Goal: Download file/media

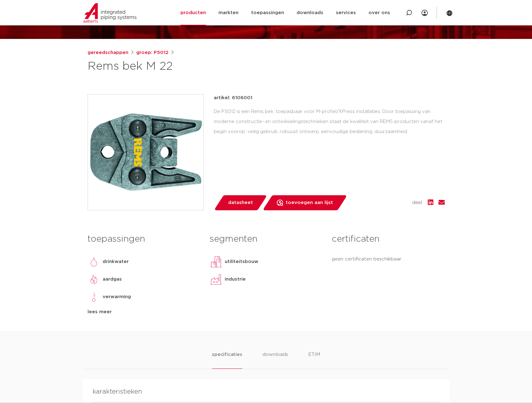
scroll to position [63, 0]
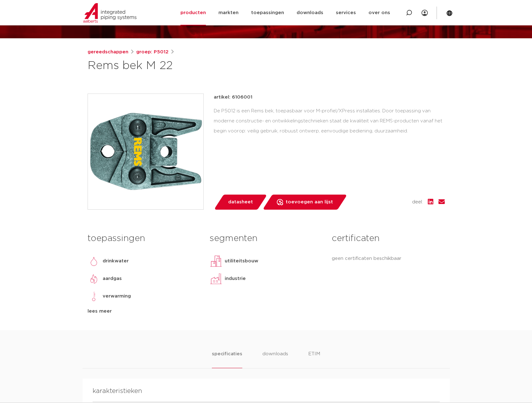
click at [233, 204] on span "datasheet" at bounding box center [240, 202] width 25 height 10
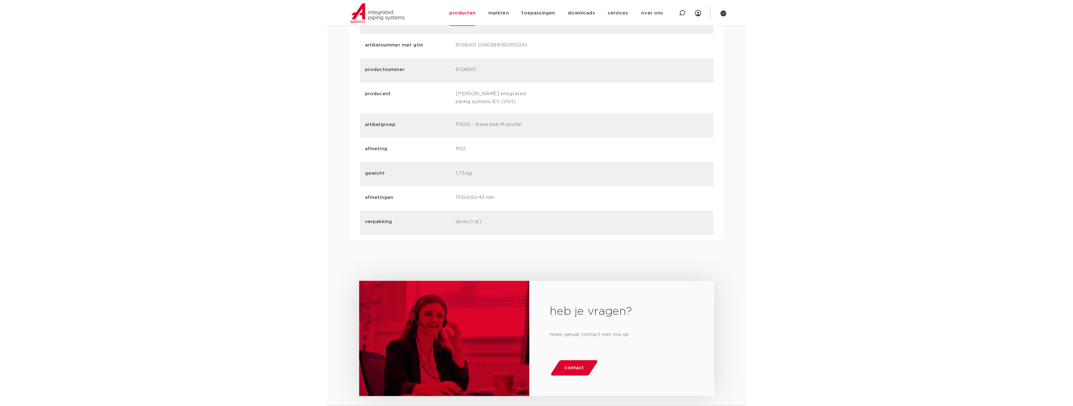
scroll to position [578, 0]
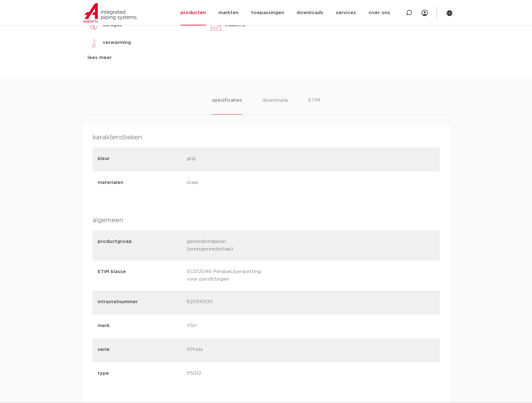
scroll to position [314, 0]
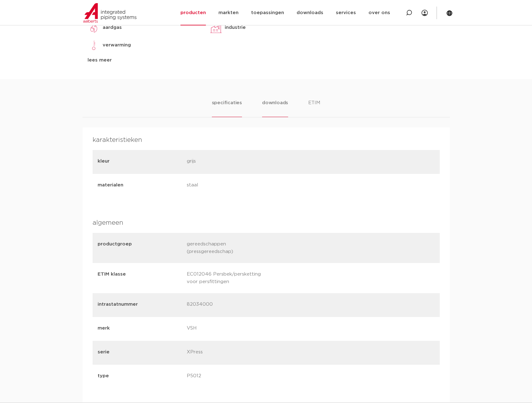
click at [277, 105] on li "downloads" at bounding box center [275, 108] width 26 height 18
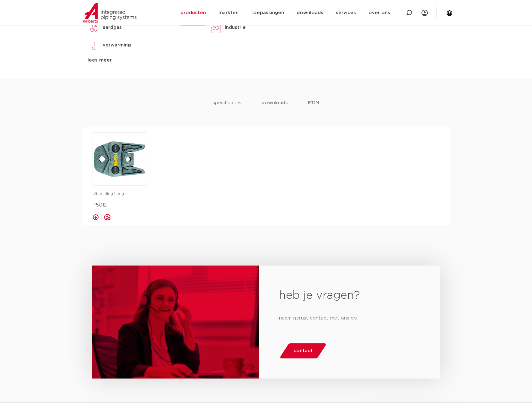
click at [313, 102] on li "ETIM" at bounding box center [313, 108] width 11 height 18
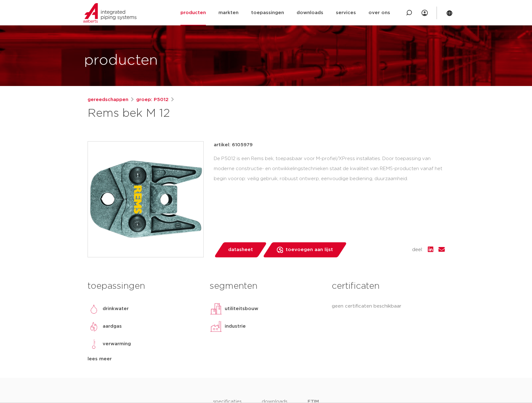
scroll to position [0, 0]
